Goal: Task Accomplishment & Management: Complete application form

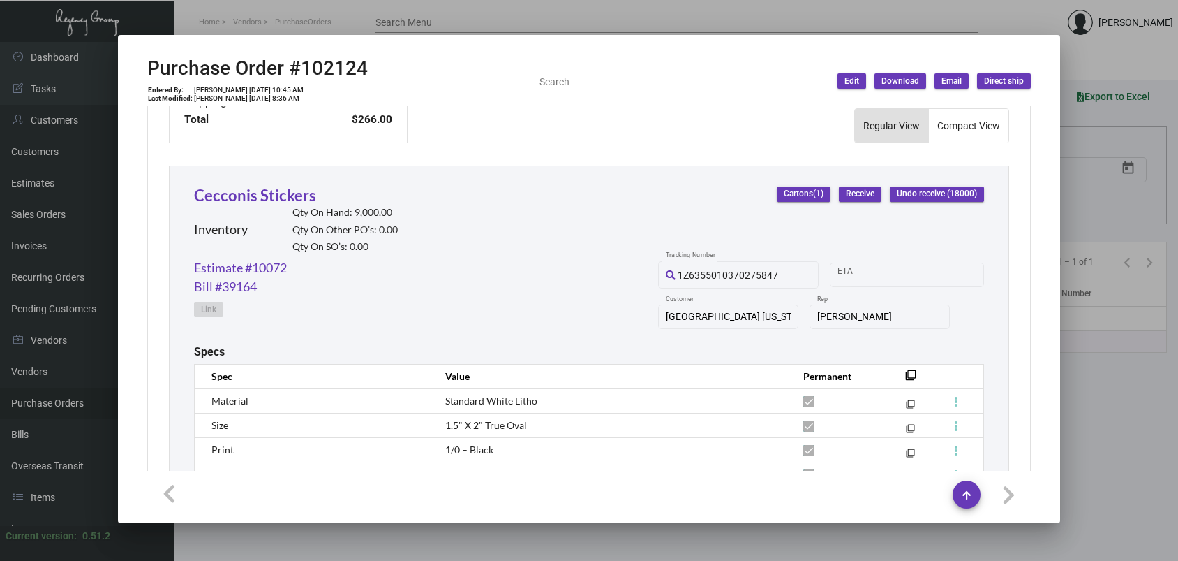
scroll to position [576, 0]
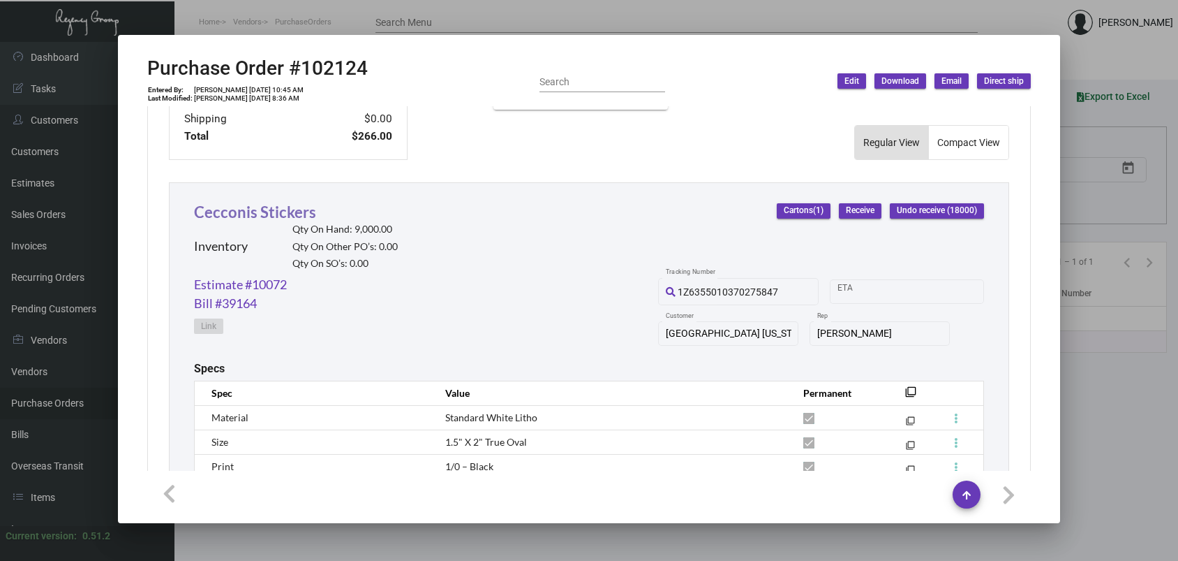
click at [257, 219] on link "Cecconis Stickers" at bounding box center [255, 211] width 122 height 19
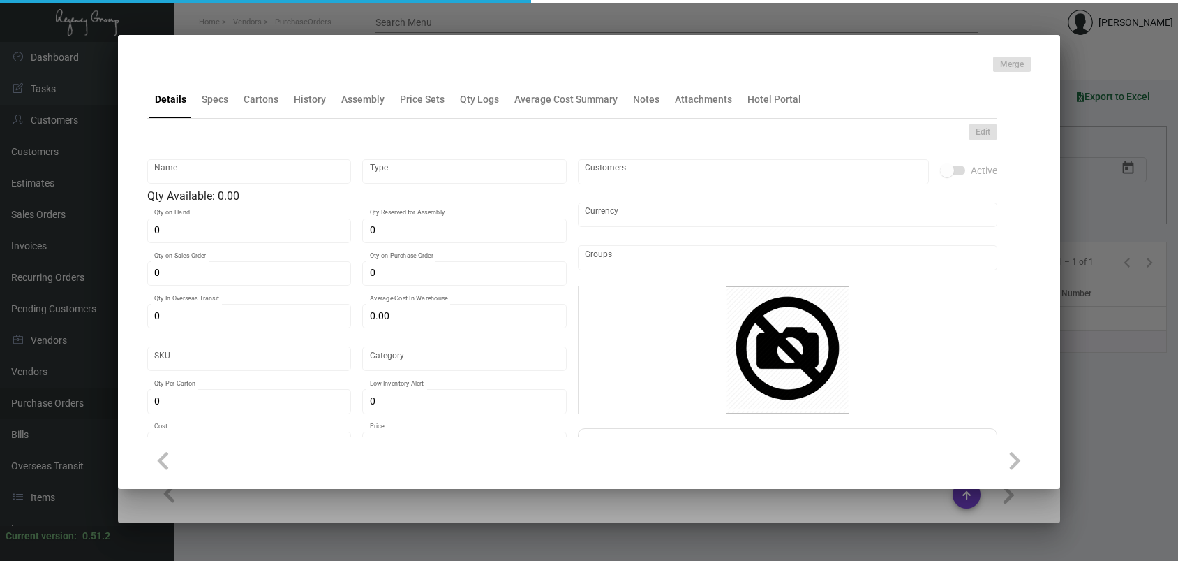
type input "Cecconis Stickers"
type input "Inventory"
type input "9,000"
type input "$ 0.029"
type input "Standard"
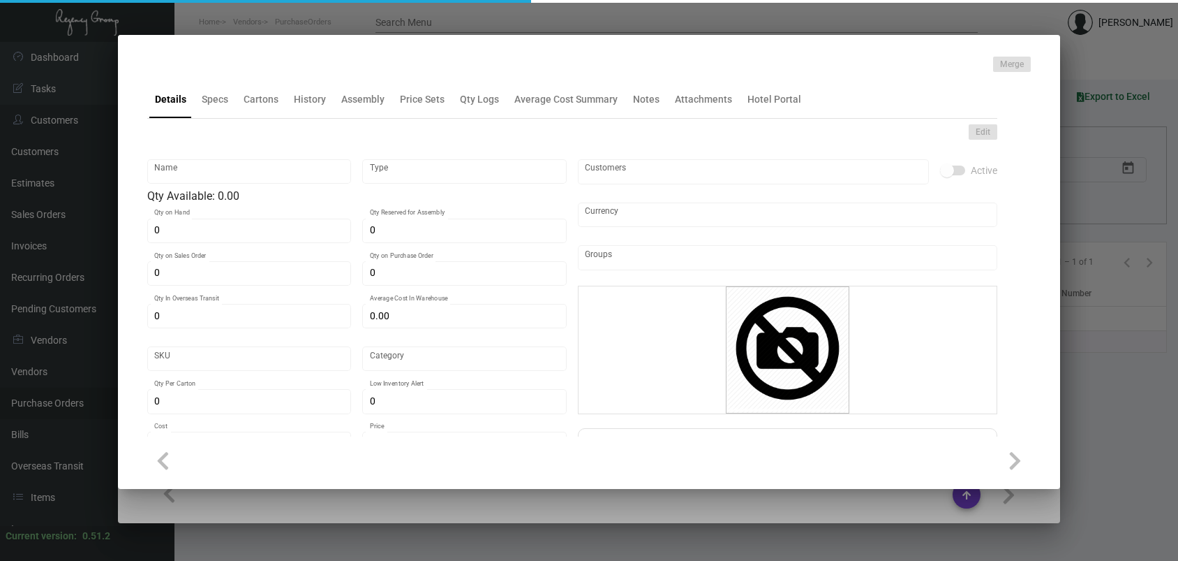
type input "1,000"
type input "$ 0.0145"
type input "$ 0.04"
checkbox input "true"
type input "United States Dollar $"
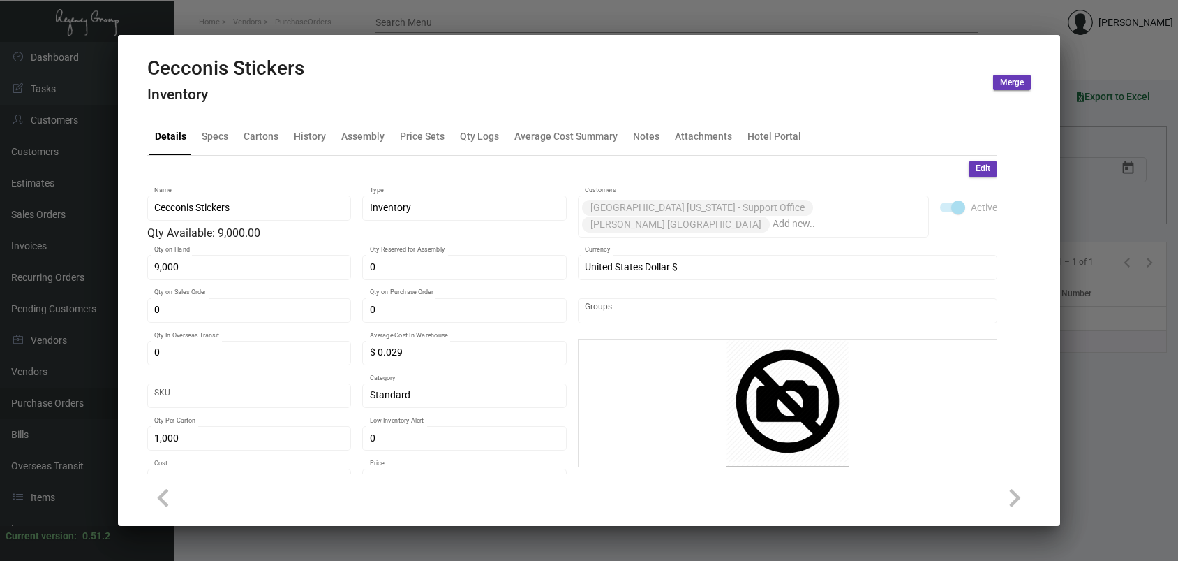
click at [303, 108] on div "Cecconis Stickers Inventory" at bounding box center [225, 83] width 157 height 52
click at [310, 134] on div "History" at bounding box center [310, 135] width 32 height 15
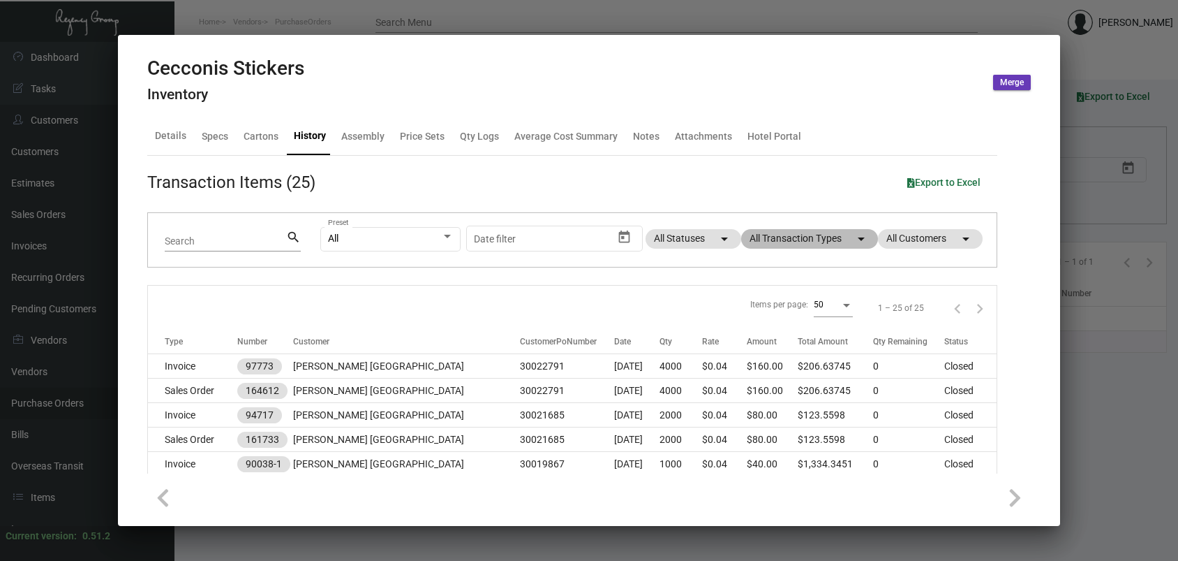
click at [790, 235] on mat-chip "All Transaction Types arrow_drop_down" at bounding box center [809, 239] width 137 height 20
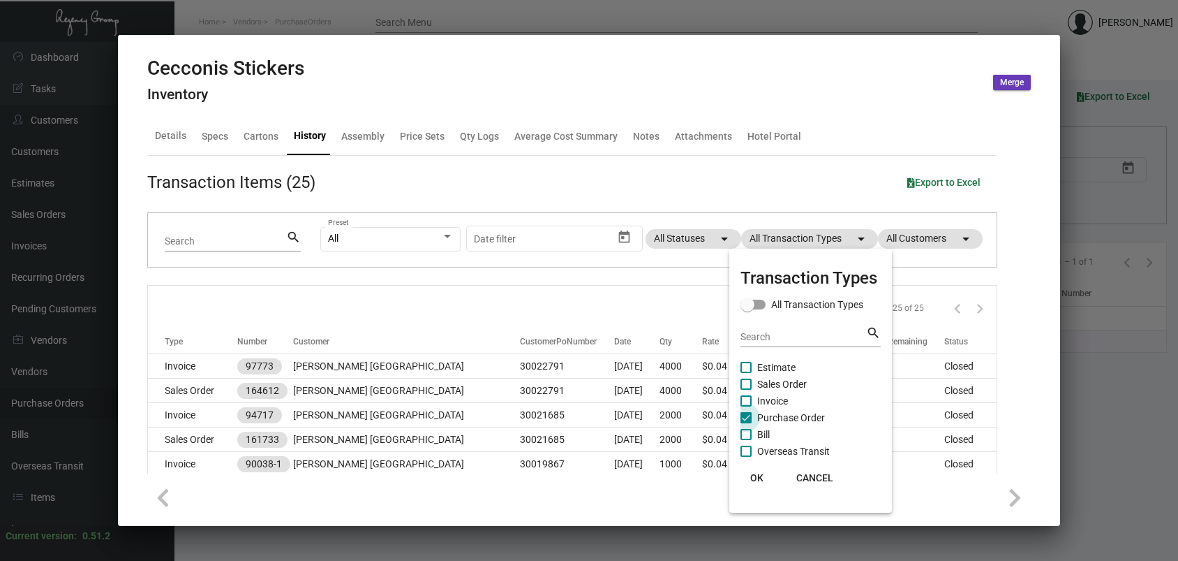
click at [795, 417] on span "Purchase Order" at bounding box center [791, 417] width 68 height 17
click at [746, 423] on input "Purchase Order" at bounding box center [746, 423] width 1 height 1
click at [795, 417] on span "Purchase Order" at bounding box center [791, 417] width 68 height 17
click at [746, 423] on input "Purchase Order" at bounding box center [746, 423] width 1 height 1
checkbox input "true"
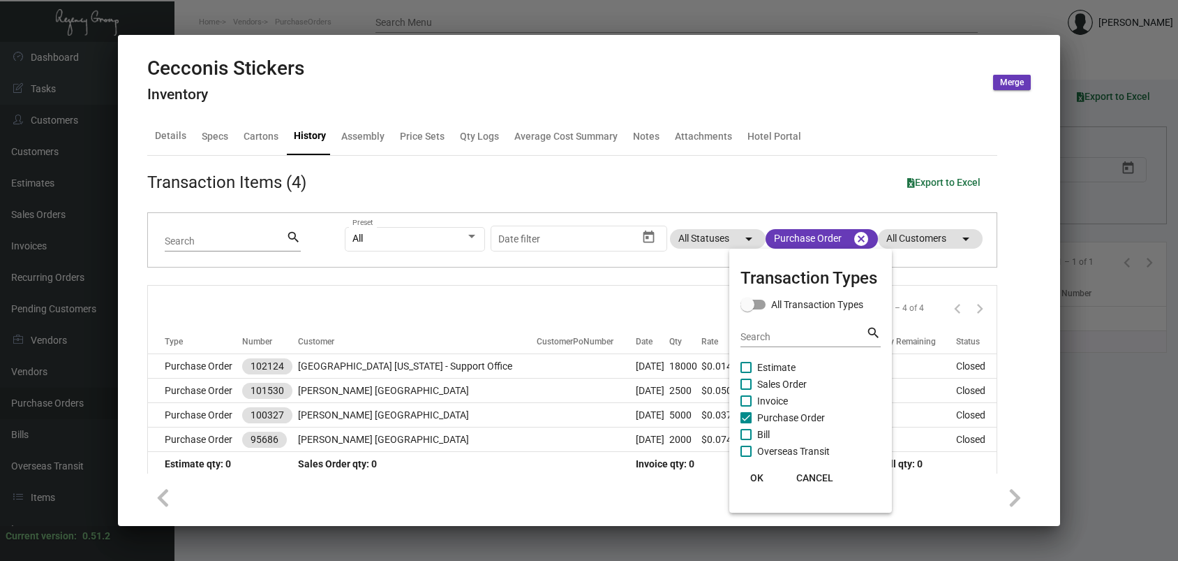
click at [762, 478] on span "OK" at bounding box center [757, 477] width 13 height 11
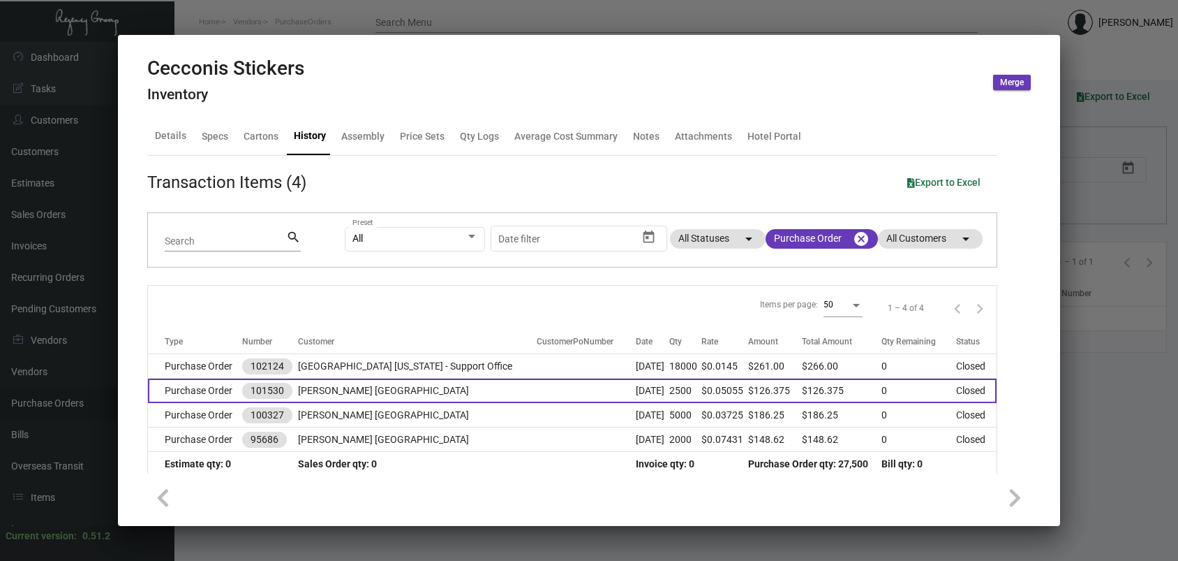
click at [464, 398] on td "[PERSON_NAME] [GEOGRAPHIC_DATA]" at bounding box center [417, 390] width 239 height 24
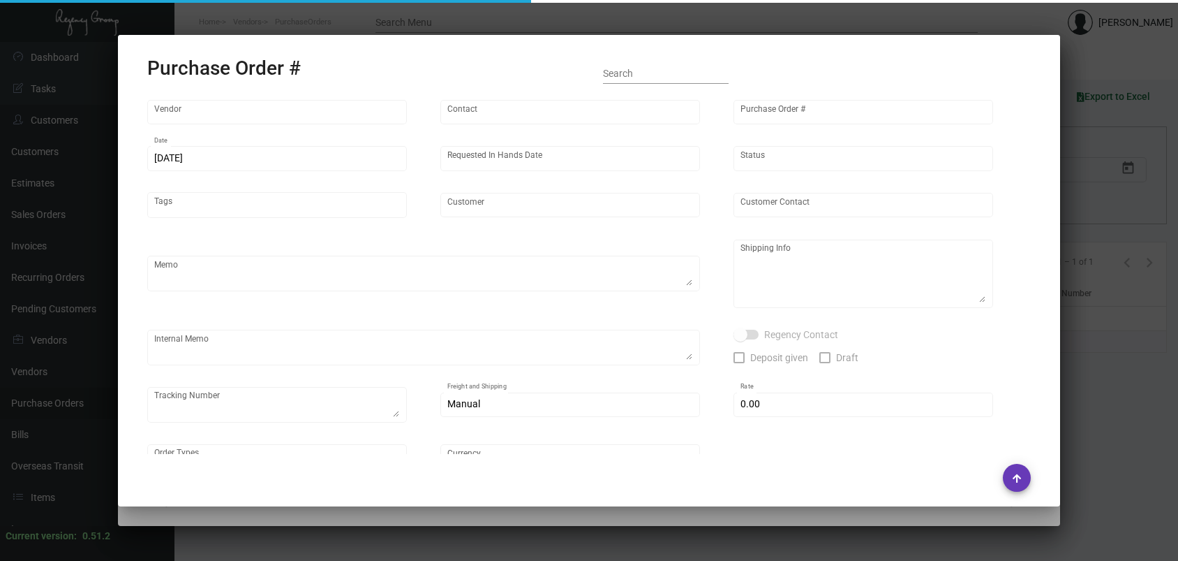
type input "Label Works"
type input "MISSING INFO MISSING INFO"
type input "101530"
type input "[DATE]"
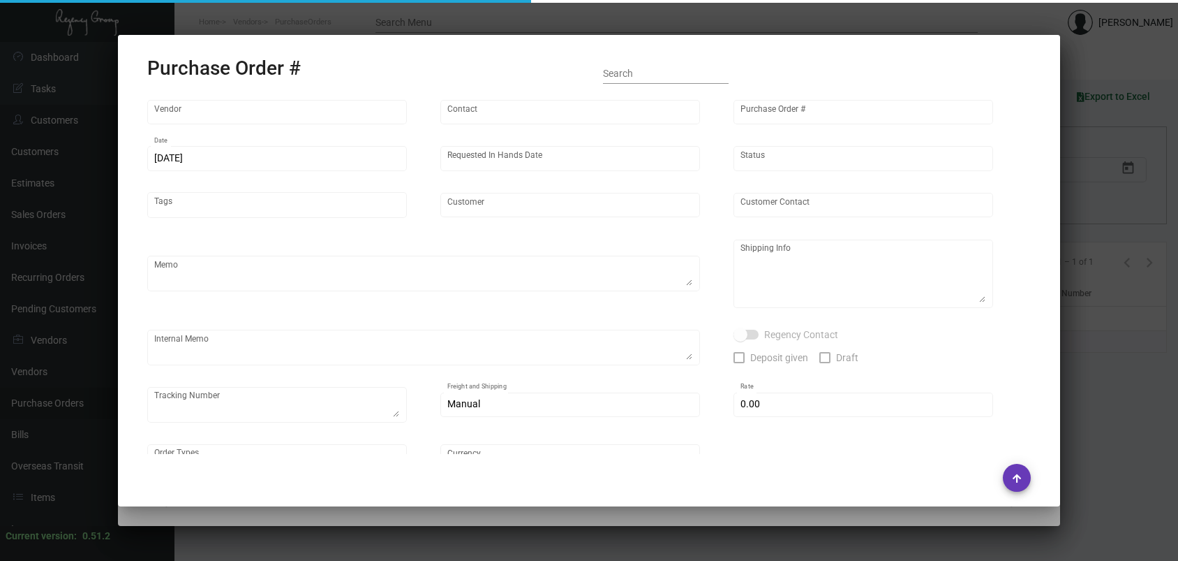
type input "[PERSON_NAME] [GEOGRAPHIC_DATA]"
type input "[PERSON_NAME]"
type textarea "Quote# 1327890C / Reorder PO#100327"
type textarea "[PERSON_NAME] [GEOGRAPHIC_DATA] - [PERSON_NAME] [STREET_ADDRESS]"
type input "$ 0.00"
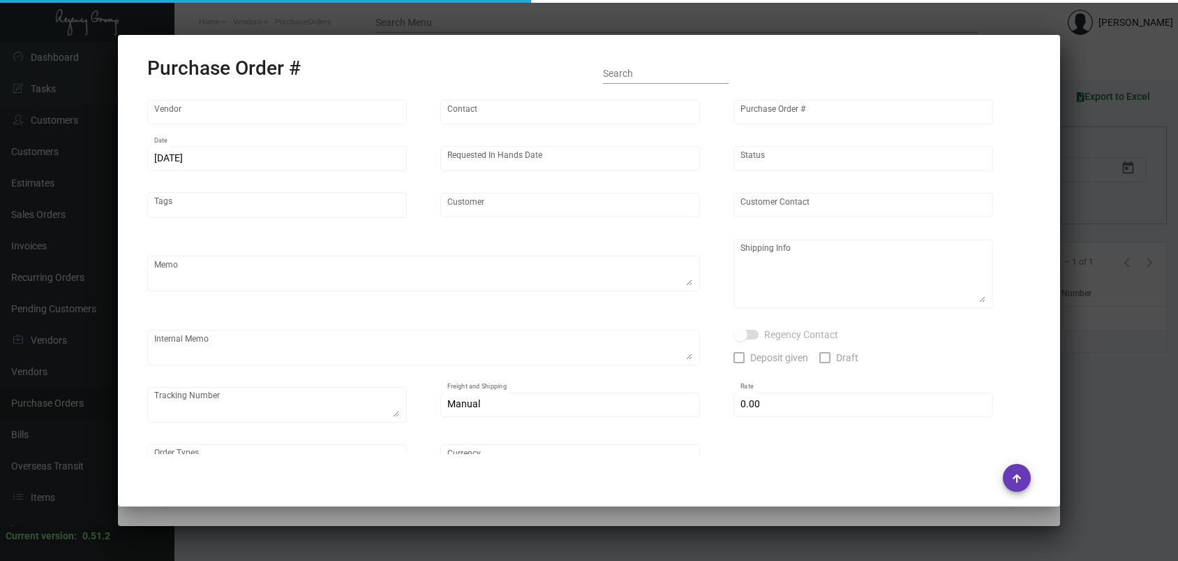
type input "United States Dollar $"
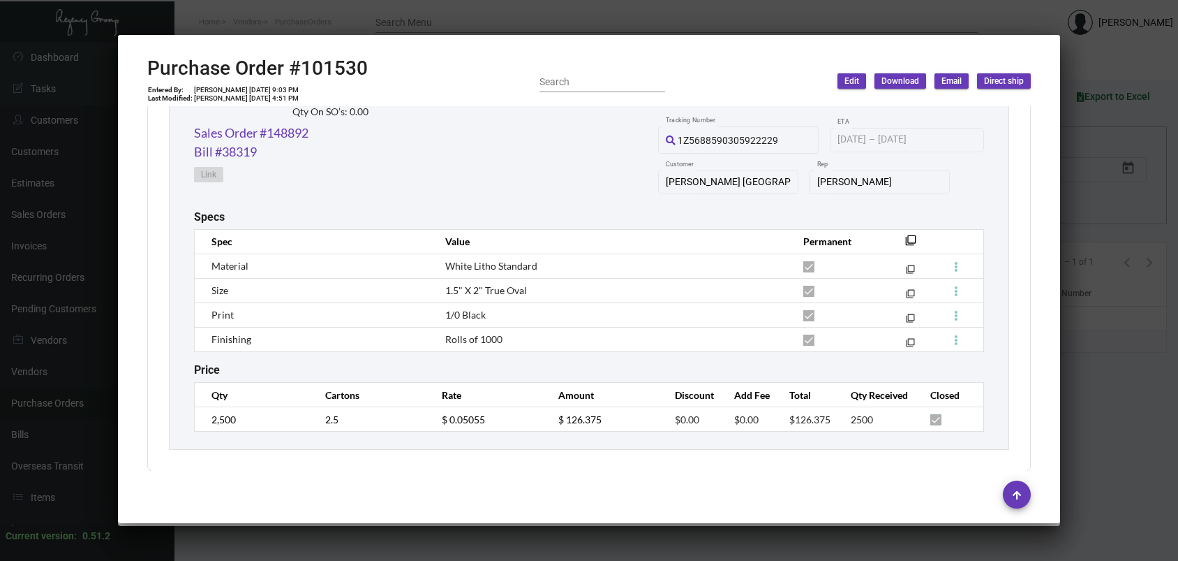
scroll to position [737, 0]
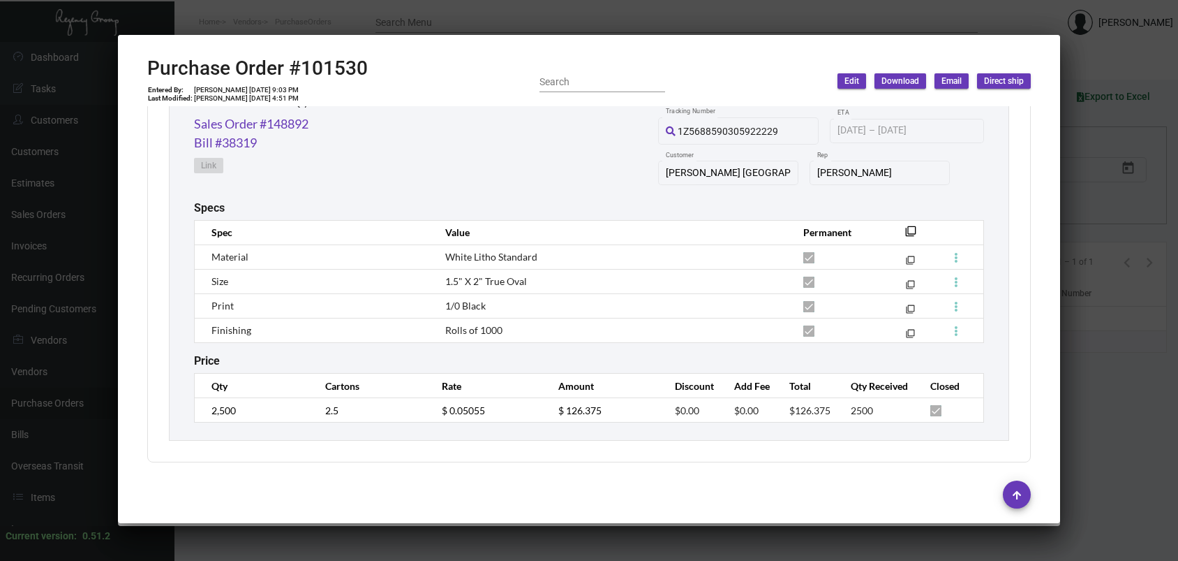
click at [325, 30] on div at bounding box center [589, 280] width 1178 height 561
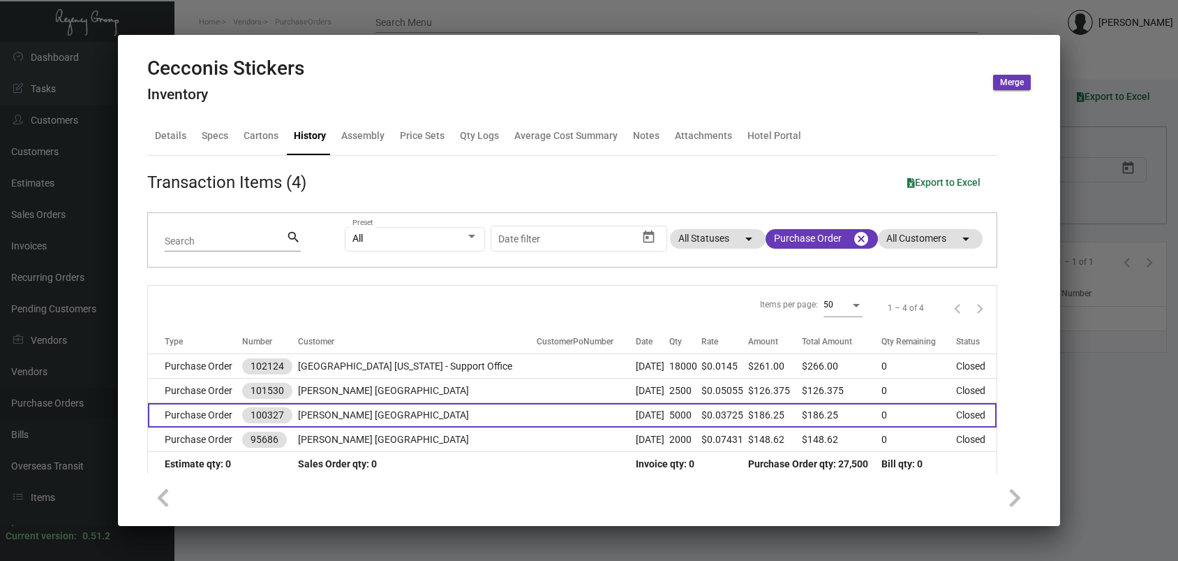
click at [471, 420] on td "[PERSON_NAME] [GEOGRAPHIC_DATA]" at bounding box center [417, 415] width 239 height 24
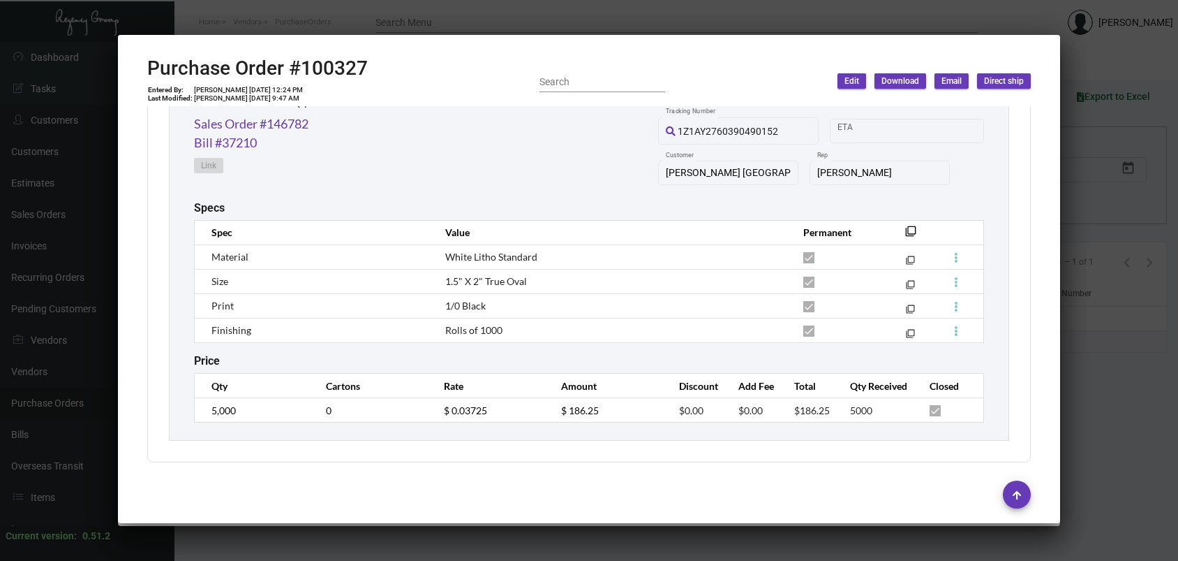
click at [841, 10] on div at bounding box center [589, 280] width 1178 height 561
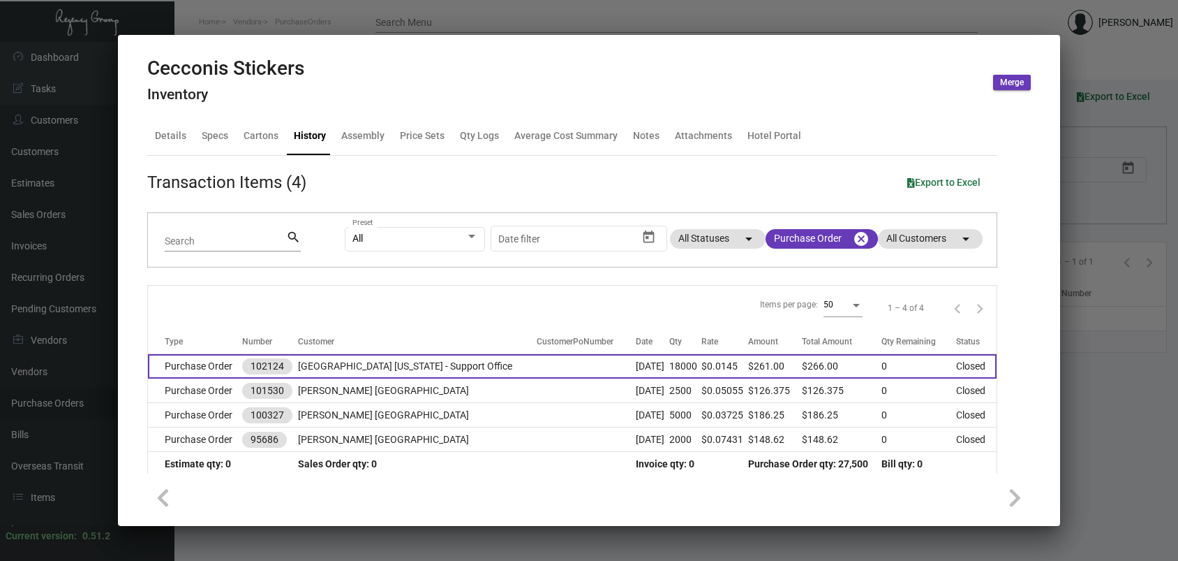
click at [330, 359] on td "[GEOGRAPHIC_DATA] [US_STATE] - Support Office" at bounding box center [417, 366] width 239 height 24
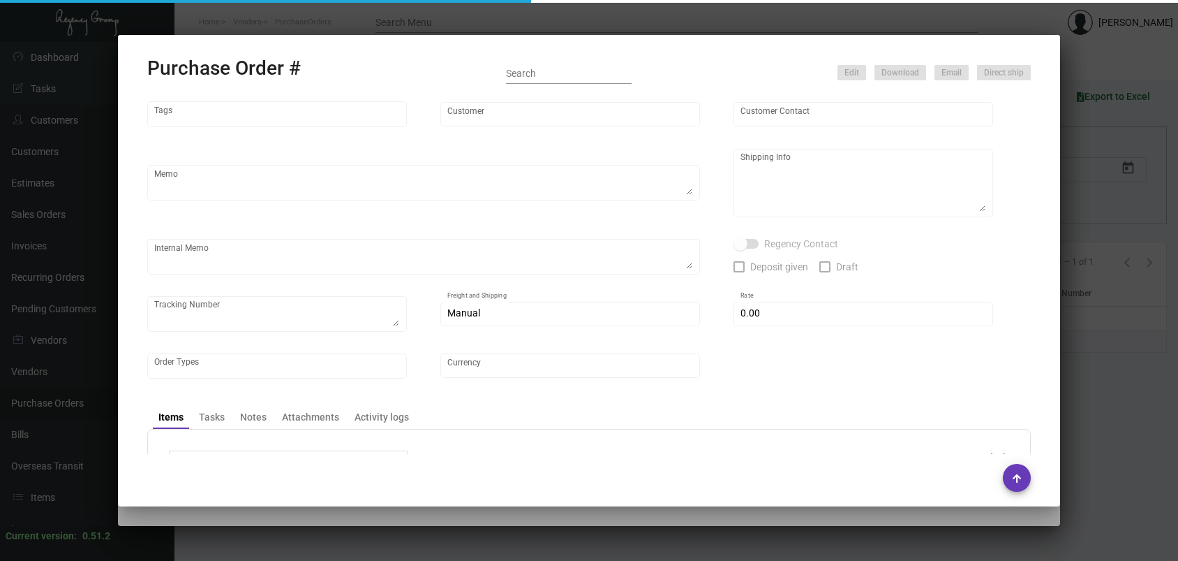
scroll to position [235, 0]
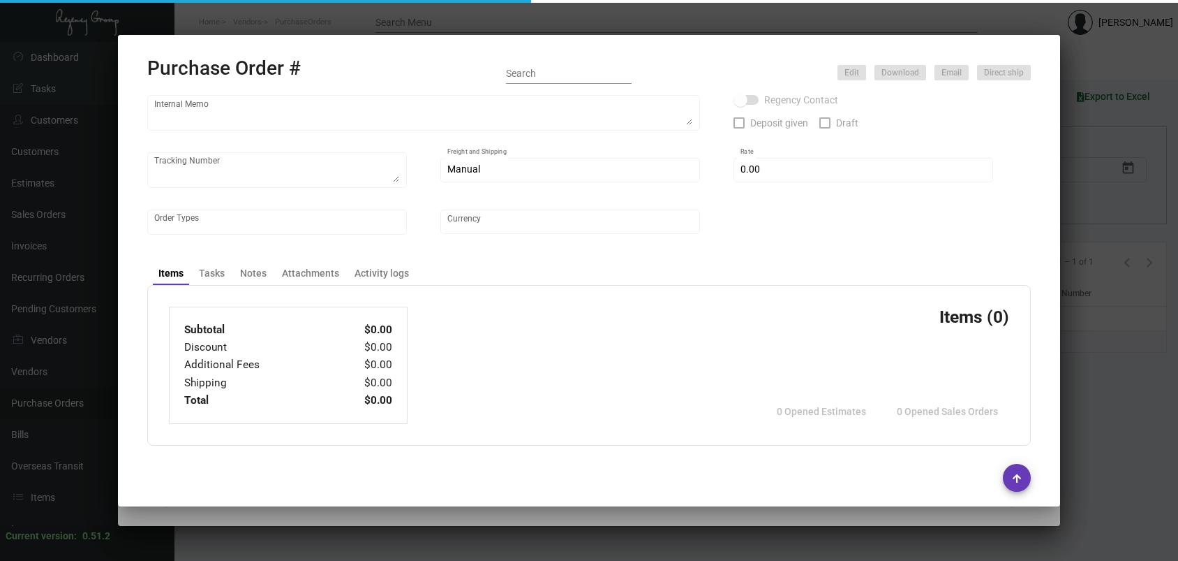
type input "AmeriCAL Inc."
type input "Send Orders"
type input "102124"
type input "[DATE]"
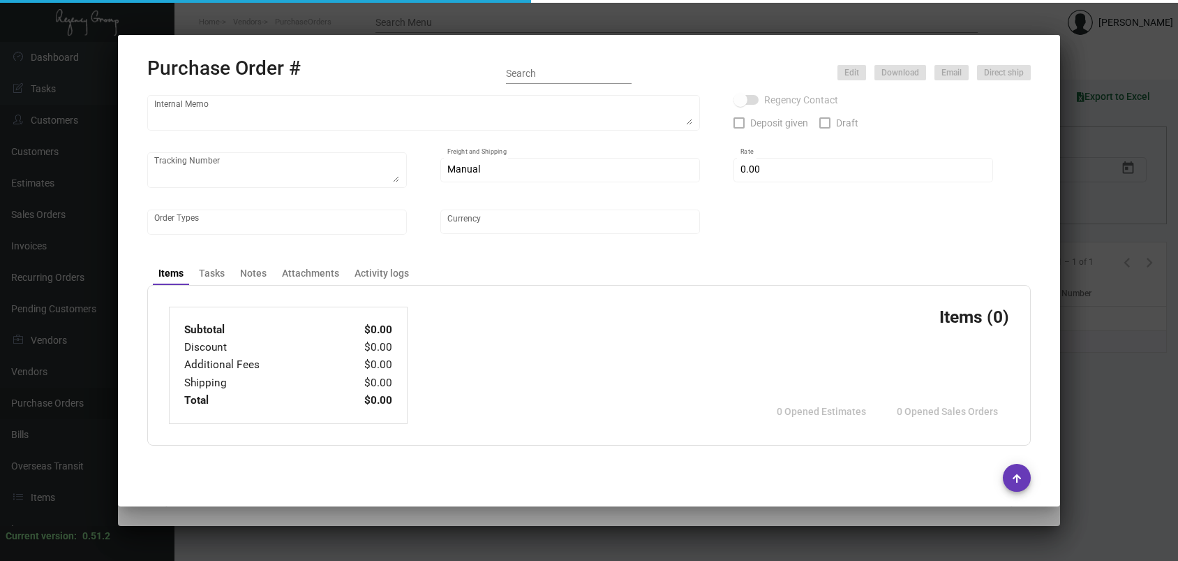
type input "[GEOGRAPHIC_DATA] [US_STATE] - Support Office"
type textarea "PLEASE SEND PDF PROOFS TO OUR ART TEAM ; [EMAIL_ADDRESS][DOMAIN_NAME] WITH ME I…"
type textarea "Regency Group NJ - [PERSON_NAME] [STREET_ADDRESS]"
type textarea "11.13 - Vendor Order #1088256"
checkbox input "true"
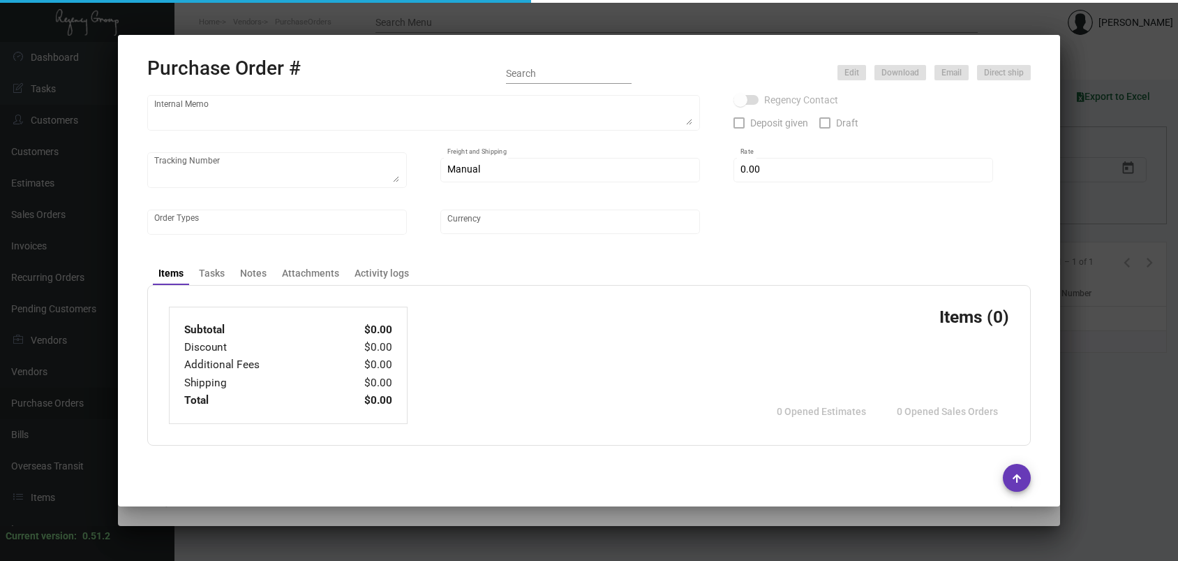
type input "$ 0.00"
type input "United States Dollar $"
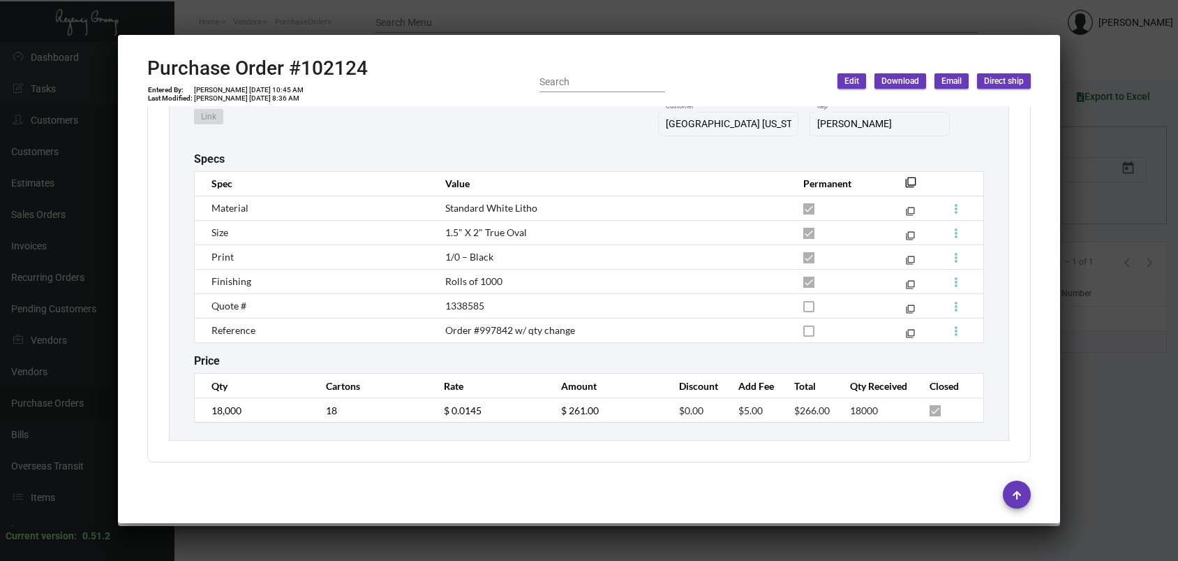
scroll to position [716, 0]
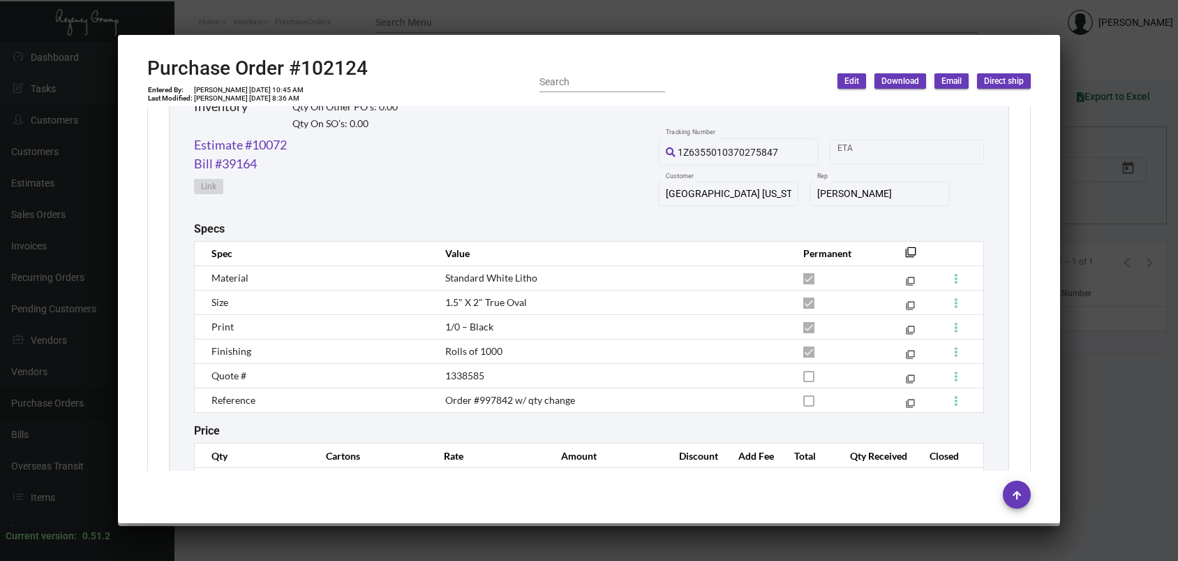
click at [330, 16] on div at bounding box center [589, 280] width 1178 height 561
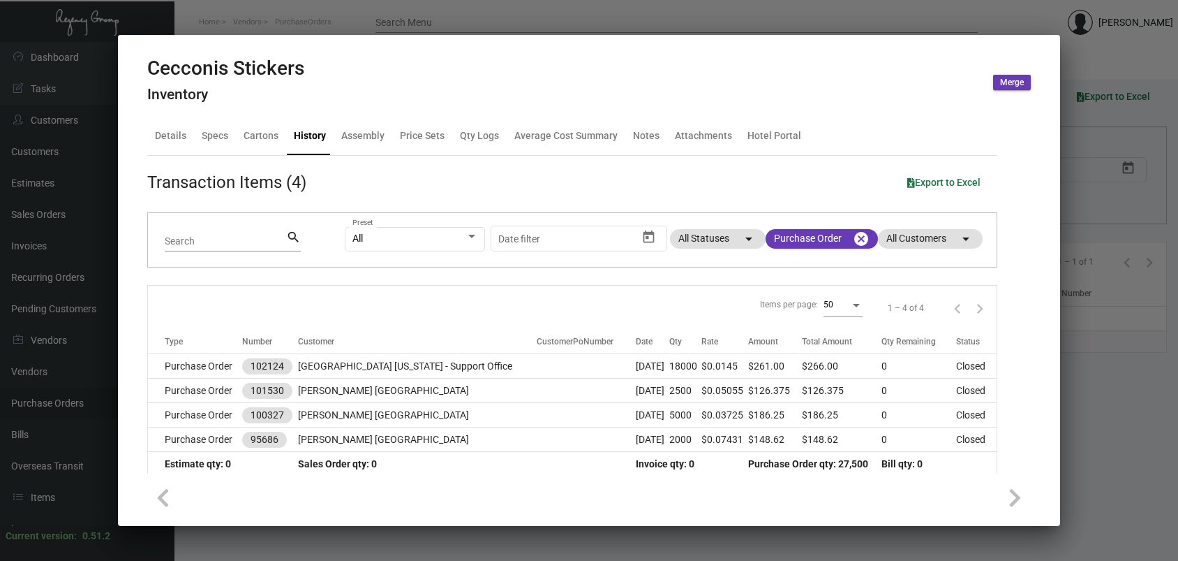
click at [143, 19] on div at bounding box center [589, 280] width 1178 height 561
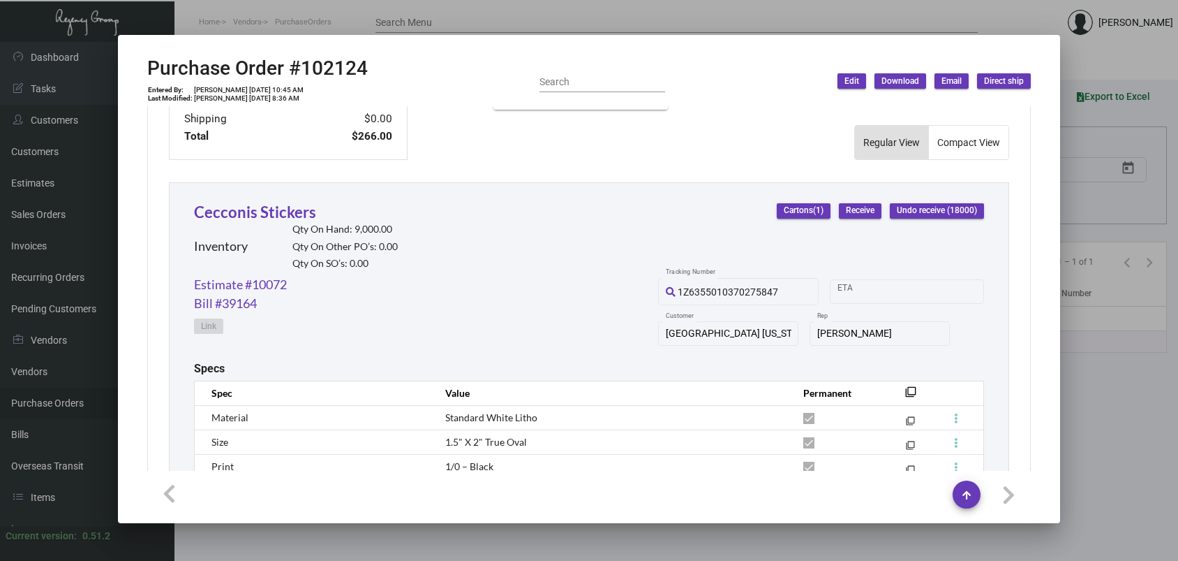
click at [288, 31] on div at bounding box center [589, 280] width 1178 height 561
